Goal: Task Accomplishment & Management: Complete application form

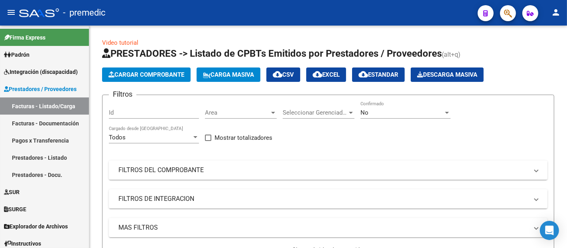
scroll to position [45, 0]
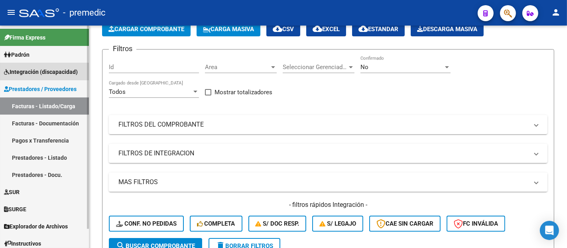
click at [46, 73] on span "Integración (discapacidad)" at bounding box center [41, 71] width 74 height 9
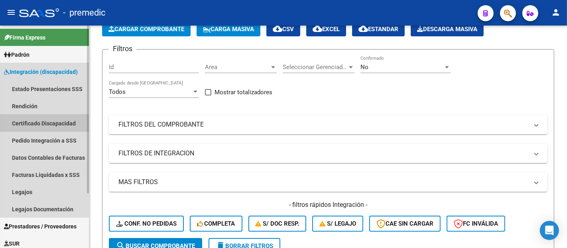
click at [43, 121] on link "Certificado Discapacidad" at bounding box center [44, 122] width 89 height 17
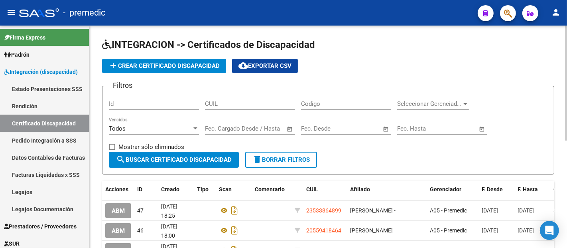
click at [166, 69] on span "add Crear Certificado Discapacidad" at bounding box center [163, 65] width 111 height 7
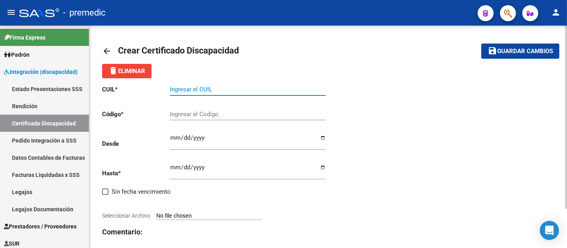
click at [194, 92] on input "Ingresar el CUIL" at bounding box center [248, 89] width 156 height 7
paste input "27-49189610-3"
type input "27-49189610-3"
click at [352, 92] on div "CUIL * 27-49189610-3 Ingresar el CUIL Código * Ingresar el Codigo Desde Ingresa…" at bounding box center [328, 176] width 452 height 197
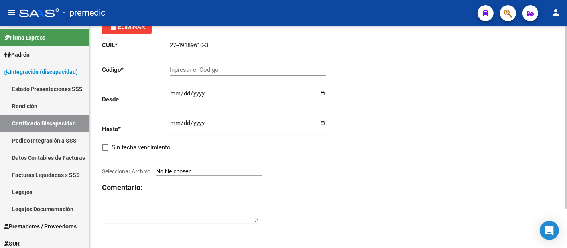
scroll to position [47, 0]
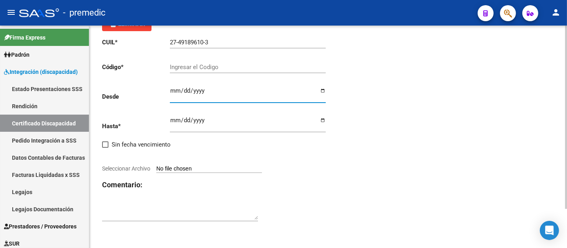
click at [175, 89] on input "Ingresar fec. Desde" at bounding box center [248, 93] width 156 height 13
click at [172, 118] on input "Ingresar fec. Hasta" at bounding box center [248, 123] width 156 height 13
click at [184, 116] on div "Ingresar fec. Hasta" at bounding box center [248, 121] width 156 height 22
click at [187, 118] on input "Ingresar fec. Hasta" at bounding box center [248, 123] width 156 height 13
type input "[DATE]"
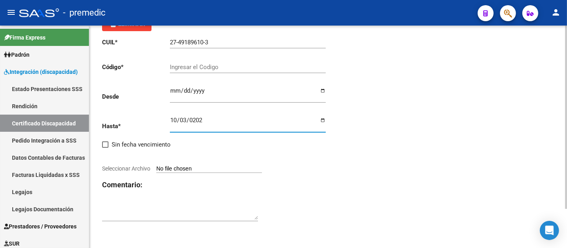
click at [369, 167] on div "CUIL * 27-49189610-3 Ingresar el CUIL Código * Ingresar el Codigo Desde Ingresa…" at bounding box center [328, 129] width 452 height 197
click at [176, 92] on input "Ingresar fec. Desde" at bounding box center [248, 93] width 156 height 13
click at [184, 93] on input "Ingresar fec. Desde" at bounding box center [248, 93] width 156 height 13
type input "[DATE]"
click at [420, 111] on div "CUIL * 27-49189610-3 Ingresar el CUIL Código * Ingresar el Codigo Desde [DATE] …" at bounding box center [328, 129] width 452 height 197
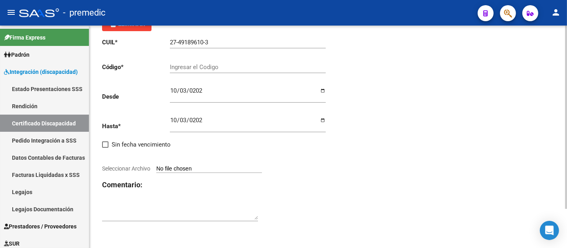
click at [177, 63] on input "Ingresar el Codigo" at bounding box center [248, 66] width 156 height 7
type input "9904188532"
click at [402, 117] on div "CUIL * 27-49189610-3 Ingresar el CUIL Código * 9904188532 Ingresar el Codigo De…" at bounding box center [328, 129] width 452 height 197
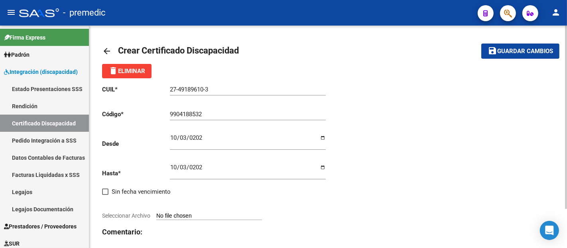
scroll to position [44, 0]
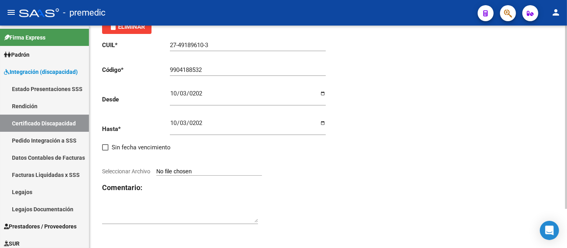
click at [192, 173] on input "Seleccionar Archivo" at bounding box center [209, 172] width 106 height 8
type input "C:\fakepath\[PERSON_NAME] [PERSON_NAME] vto 10-2027.jpeg"
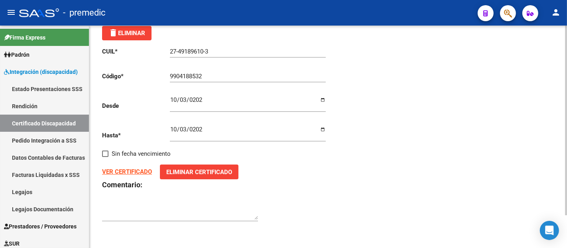
scroll to position [0, 0]
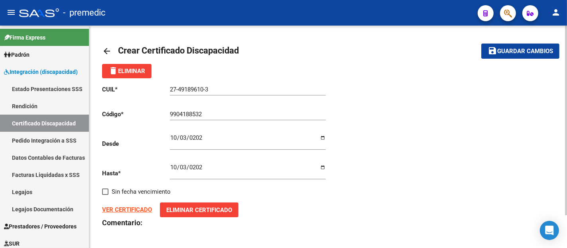
click at [539, 52] on span "Guardar cambios" at bounding box center [525, 51] width 56 height 7
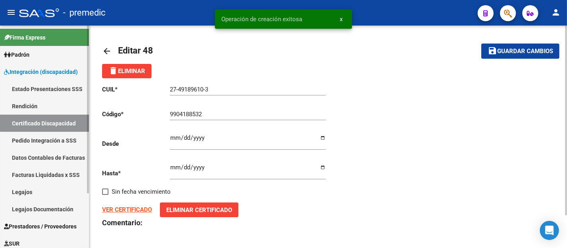
click at [30, 122] on link "Certificado Discapacidad" at bounding box center [44, 122] width 89 height 17
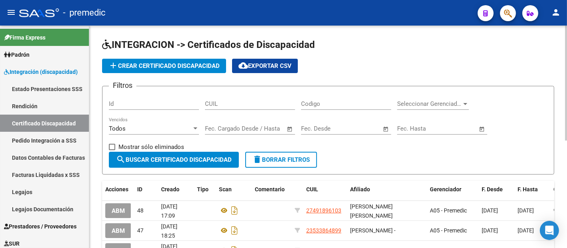
click at [144, 68] on span "add Crear Certificado Discapacidad" at bounding box center [163, 65] width 111 height 7
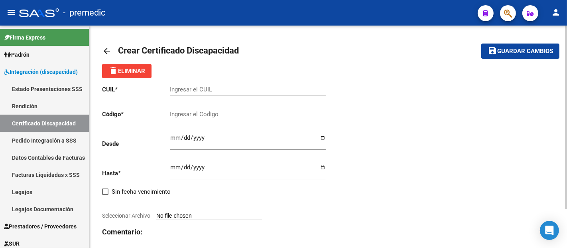
click at [185, 110] on div "Ingresar el Codigo" at bounding box center [248, 111] width 156 height 17
paste input "9404625607"
type input "9404625607"
click at [389, 121] on div "CUIL * Ingresar el CUIL Código * 9404625607 Ingresar el Codigo Desde Ingresar f…" at bounding box center [328, 176] width 452 height 197
click at [177, 89] on input "Ingresar el CUIL" at bounding box center [248, 89] width 156 height 7
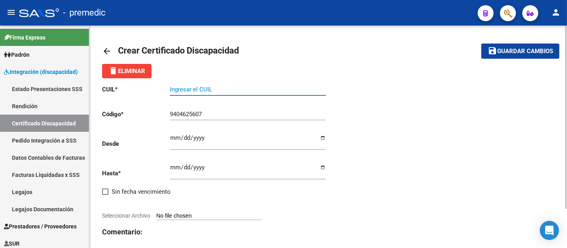
paste input "27-55431359-6"
type input "27-55431359-6"
click at [412, 129] on div "CUIL * 27-55431359-6 Ingresar el CUIL Código * 9404625607 Ingresar el Codigo De…" at bounding box center [328, 176] width 452 height 197
click at [171, 138] on input "Ingresar fec. Desde" at bounding box center [248, 140] width 156 height 13
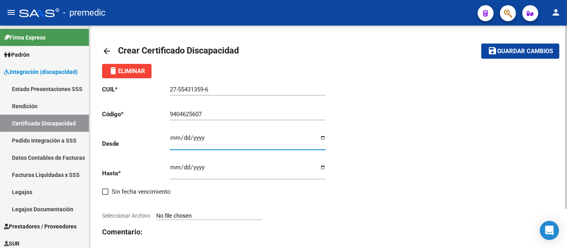
click at [175, 136] on input "Ingresar fec. Desde" at bounding box center [248, 140] width 156 height 13
click at [185, 137] on input "Ingresar fec. Desde" at bounding box center [248, 140] width 156 height 13
type input "[DATE]"
click at [391, 149] on div "CUIL * 27-55431359-6 Ingresar el CUIL Código * 9404625607 Ingresar el Codigo De…" at bounding box center [328, 176] width 452 height 197
click at [174, 165] on input "Ingresar fec. Hasta" at bounding box center [248, 170] width 156 height 13
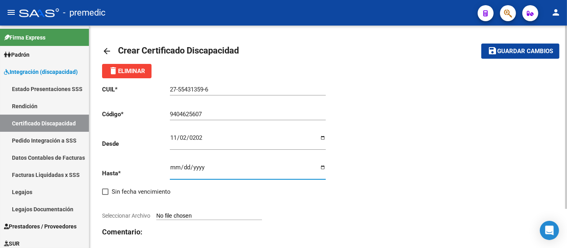
click at [187, 170] on input "Ingresar fec. Hasta" at bounding box center [248, 170] width 156 height 13
click at [203, 168] on input "Ingresar fec. Hasta" at bounding box center [248, 170] width 156 height 13
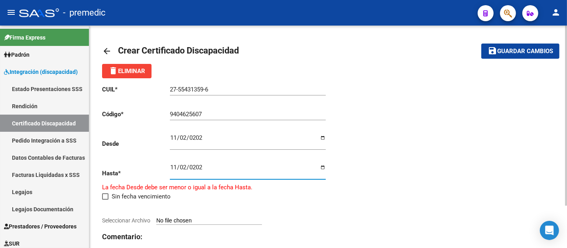
type input "[DATE]"
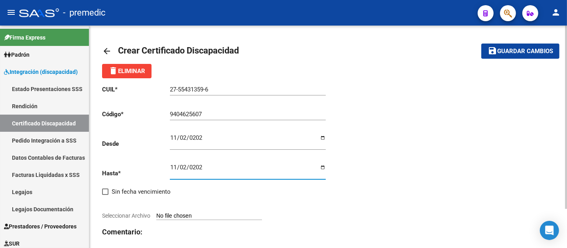
click at [428, 168] on div "CUIL * 27-55431359-6 Ingresar el CUIL Código * 9404625607 Ingresar el Codigo De…" at bounding box center [328, 176] width 452 height 197
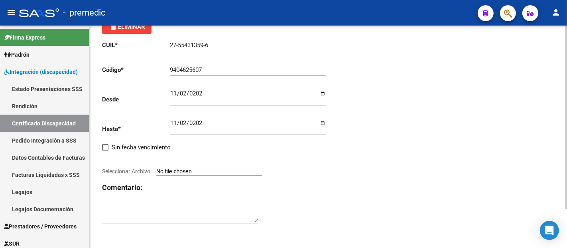
click at [219, 170] on input "Seleccionar Archivo" at bounding box center [209, 172] width 106 height 8
type input "C:\fakepath\[PERSON_NAME] [PERSON_NAME] vto 11-2025.jpeg"
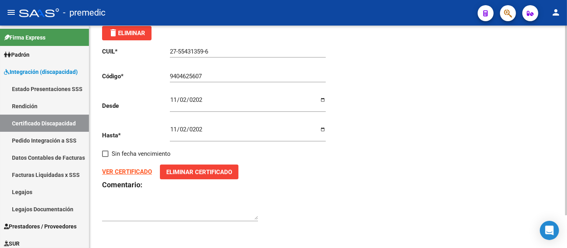
scroll to position [0, 0]
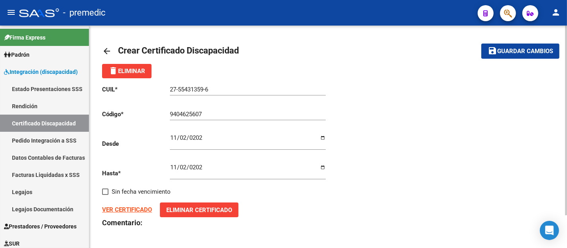
click at [513, 55] on button "save Guardar cambios" at bounding box center [520, 50] width 78 height 15
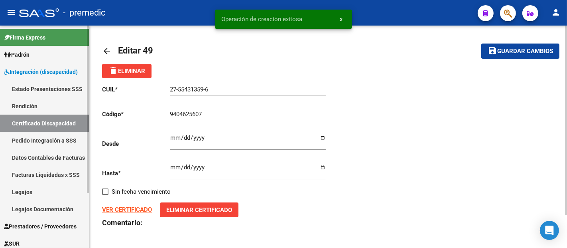
click at [20, 122] on link "Certificado Discapacidad" at bounding box center [44, 122] width 89 height 17
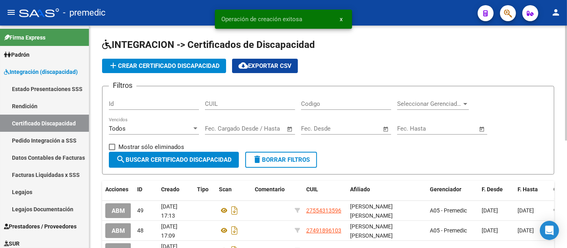
scroll to position [44, 0]
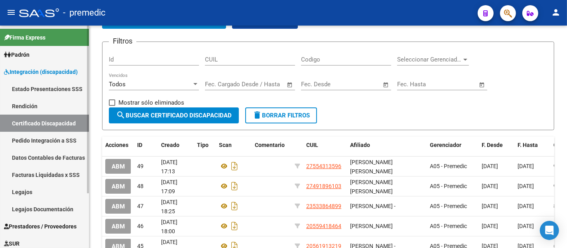
click at [42, 87] on link "Estado Presentaciones SSS" at bounding box center [44, 88] width 89 height 17
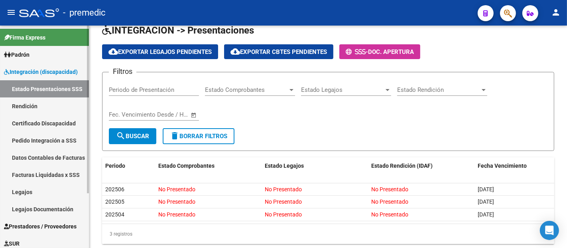
scroll to position [35, 0]
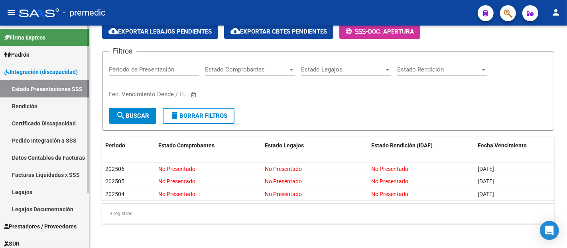
click at [30, 53] on span "Padrón" at bounding box center [17, 54] width 26 height 9
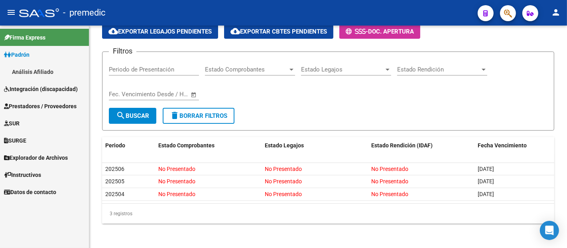
click at [30, 53] on span "Padrón" at bounding box center [17, 54] width 26 height 9
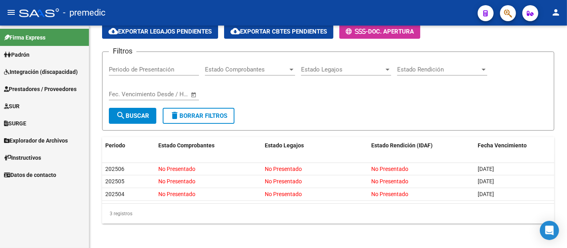
click at [36, 69] on span "Integración (discapacidad)" at bounding box center [41, 71] width 74 height 9
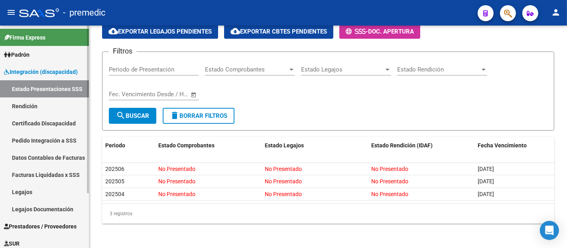
click at [30, 85] on link "Estado Presentaciones SSS" at bounding box center [44, 88] width 89 height 17
click at [34, 67] on span "Integración (discapacidad)" at bounding box center [41, 71] width 74 height 9
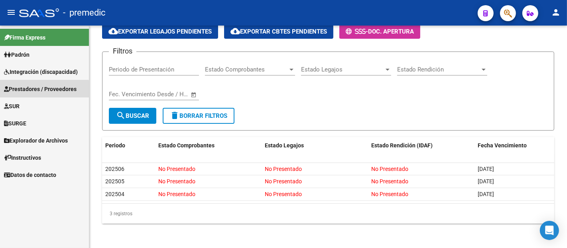
click at [30, 90] on span "Prestadores / Proveedores" at bounding box center [40, 89] width 73 height 9
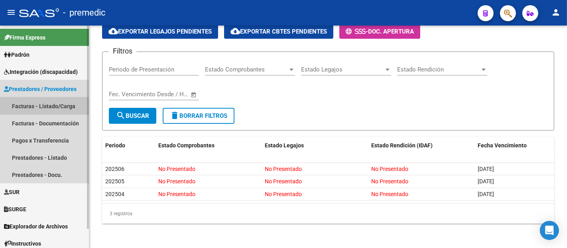
click at [30, 104] on link "Facturas - Listado/Carga" at bounding box center [44, 105] width 89 height 17
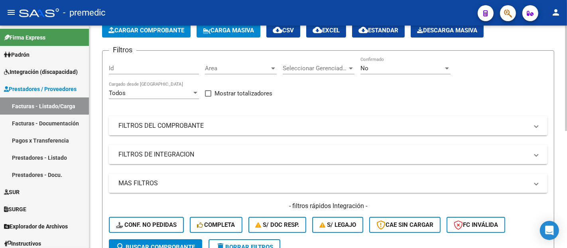
scroll to position [44, 0]
